Goal: Transaction & Acquisition: Purchase product/service

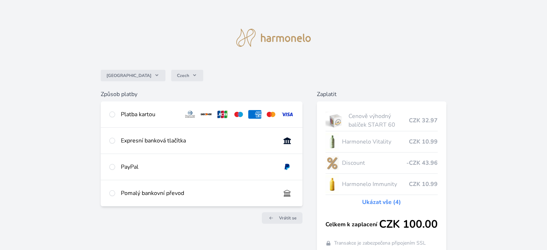
click at [130, 114] on div "Platba kartou" at bounding box center [149, 114] width 57 height 9
radio input "true"
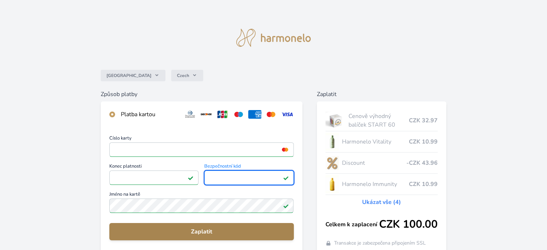
click at [115, 231] on span "Zaplatit" at bounding box center [201, 231] width 173 height 9
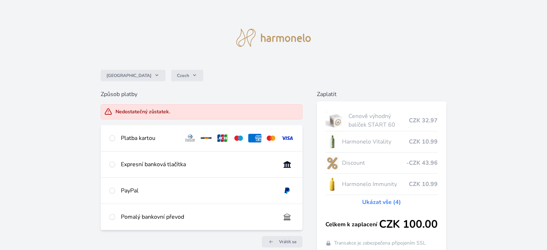
click at [119, 140] on div "Platba kartou" at bounding box center [201, 138] width 201 height 26
radio input "true"
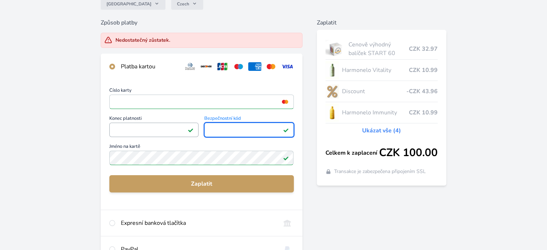
scroll to position [72, 0]
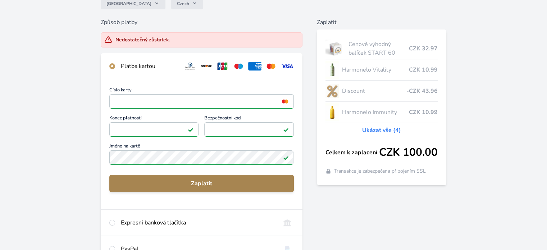
click at [137, 185] on span "Zaplatit" at bounding box center [201, 183] width 173 height 9
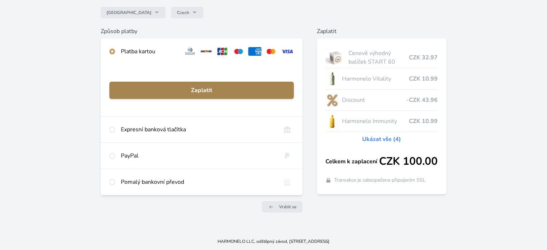
scroll to position [63, 0]
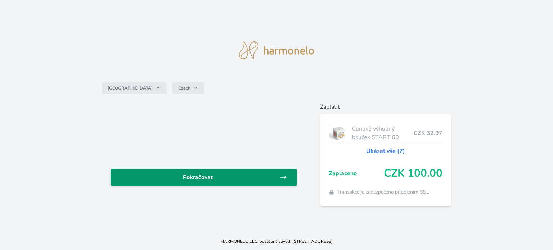
click at [140, 181] on span "Pokračovat" at bounding box center [197, 177] width 163 height 9
